Goal: Navigation & Orientation: Find specific page/section

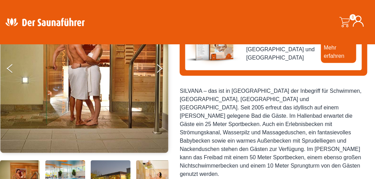
scroll to position [69, 0]
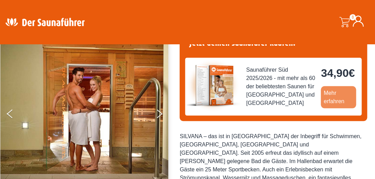
click at [330, 91] on link "Mehr erfahren" at bounding box center [338, 97] width 35 height 22
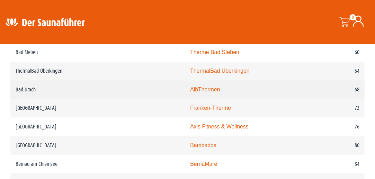
scroll to position [588, 0]
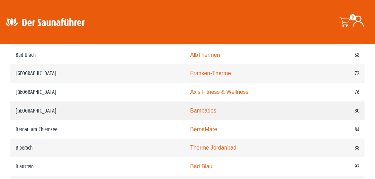
click at [190, 110] on link "Bambados" at bounding box center [203, 111] width 26 height 6
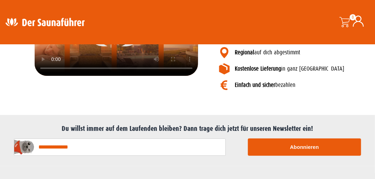
scroll to position [934, 0]
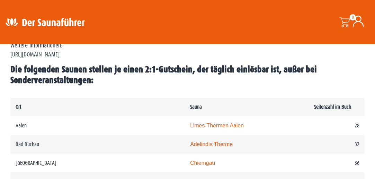
scroll to position [311, 0]
